Goal: Task Accomplishment & Management: Use online tool/utility

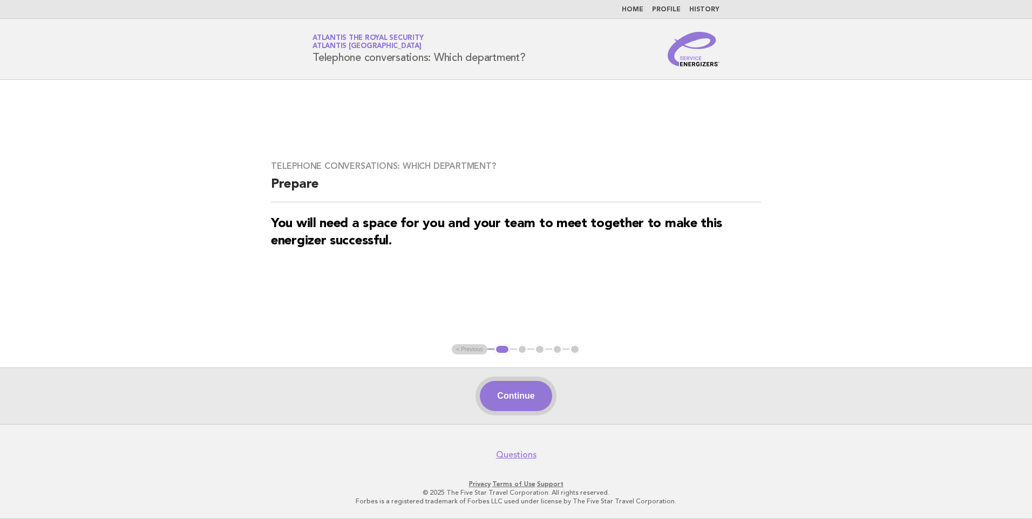
click at [516, 396] on button "Continue" at bounding box center [516, 396] width 72 height 30
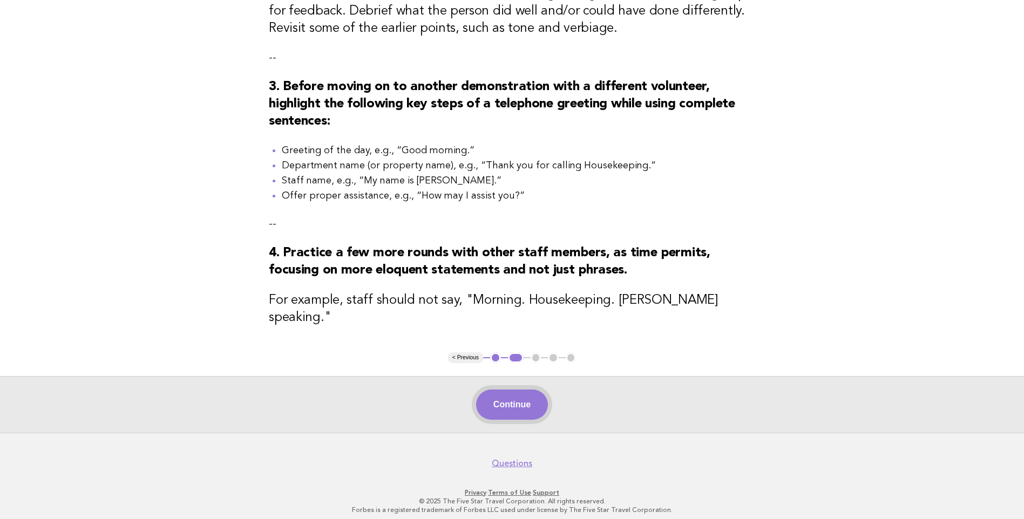
click at [508, 396] on button "Continue" at bounding box center [512, 405] width 72 height 30
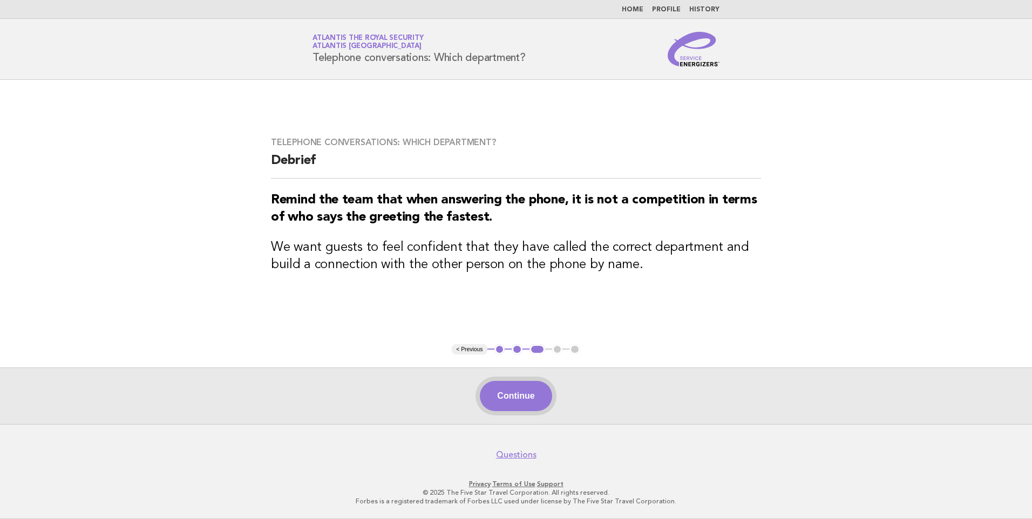
click at [518, 399] on button "Continue" at bounding box center [516, 396] width 72 height 30
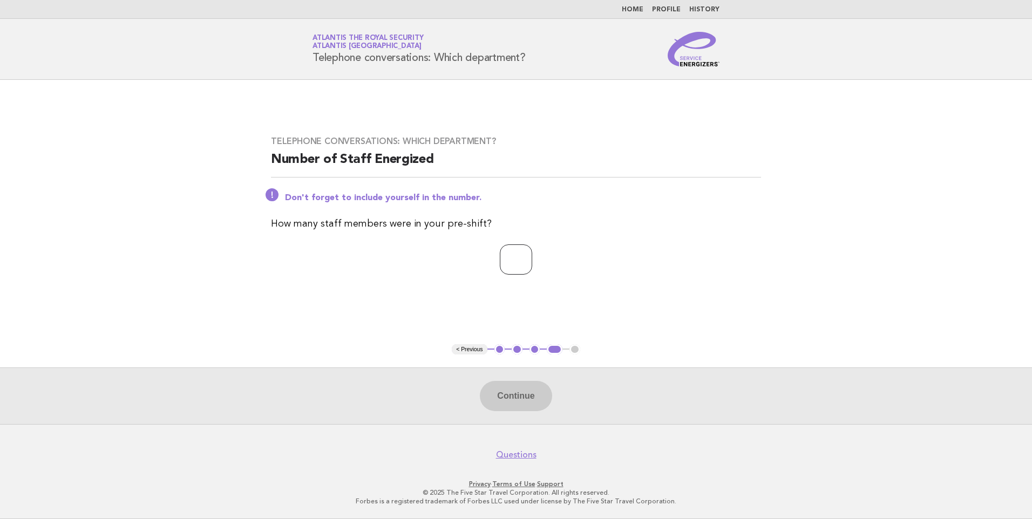
click at [509, 263] on input "number" at bounding box center [516, 259] width 32 height 30
type input "*"
click at [514, 400] on button "Continue" at bounding box center [516, 396] width 72 height 30
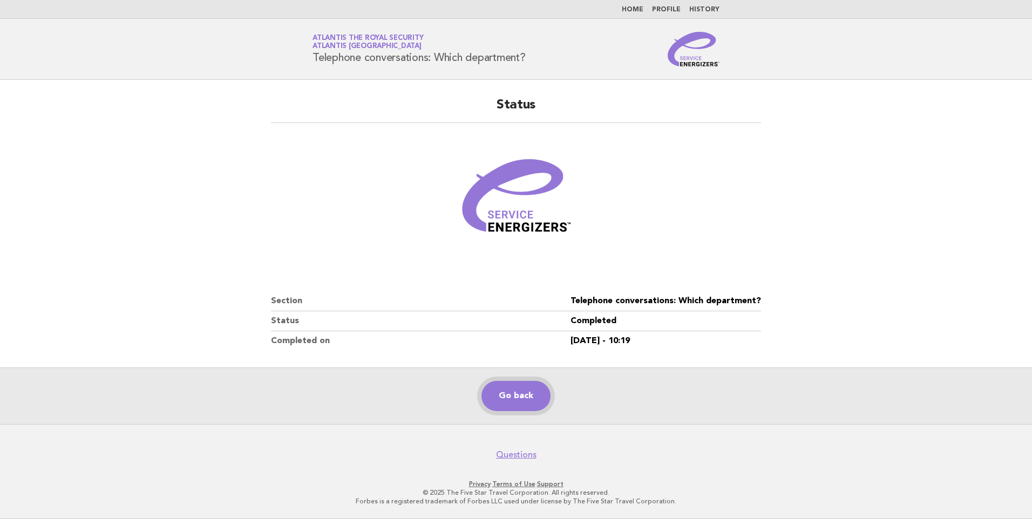
click at [504, 399] on link "Go back" at bounding box center [515, 396] width 69 height 30
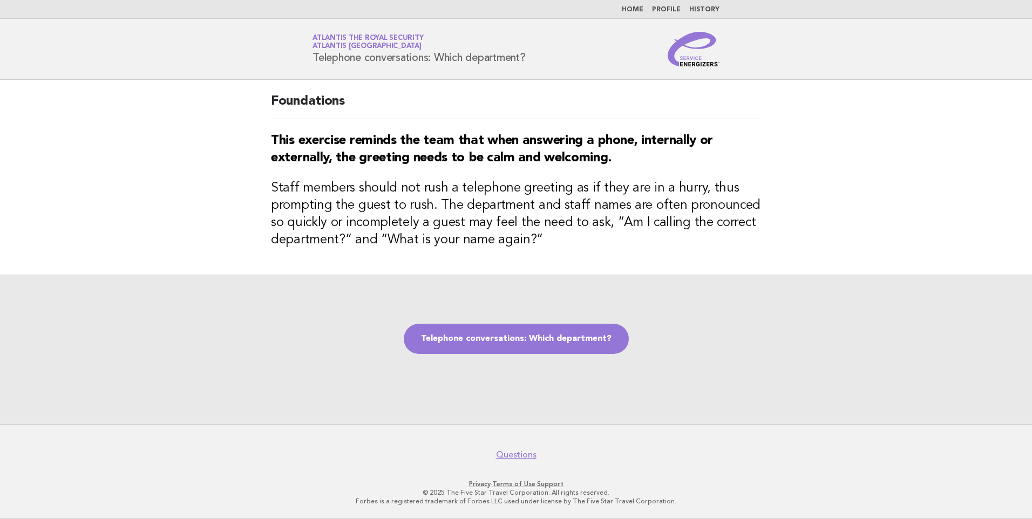
click at [635, 10] on link "Home" at bounding box center [633, 9] width 22 height 6
